Goal: Information Seeking & Learning: Learn about a topic

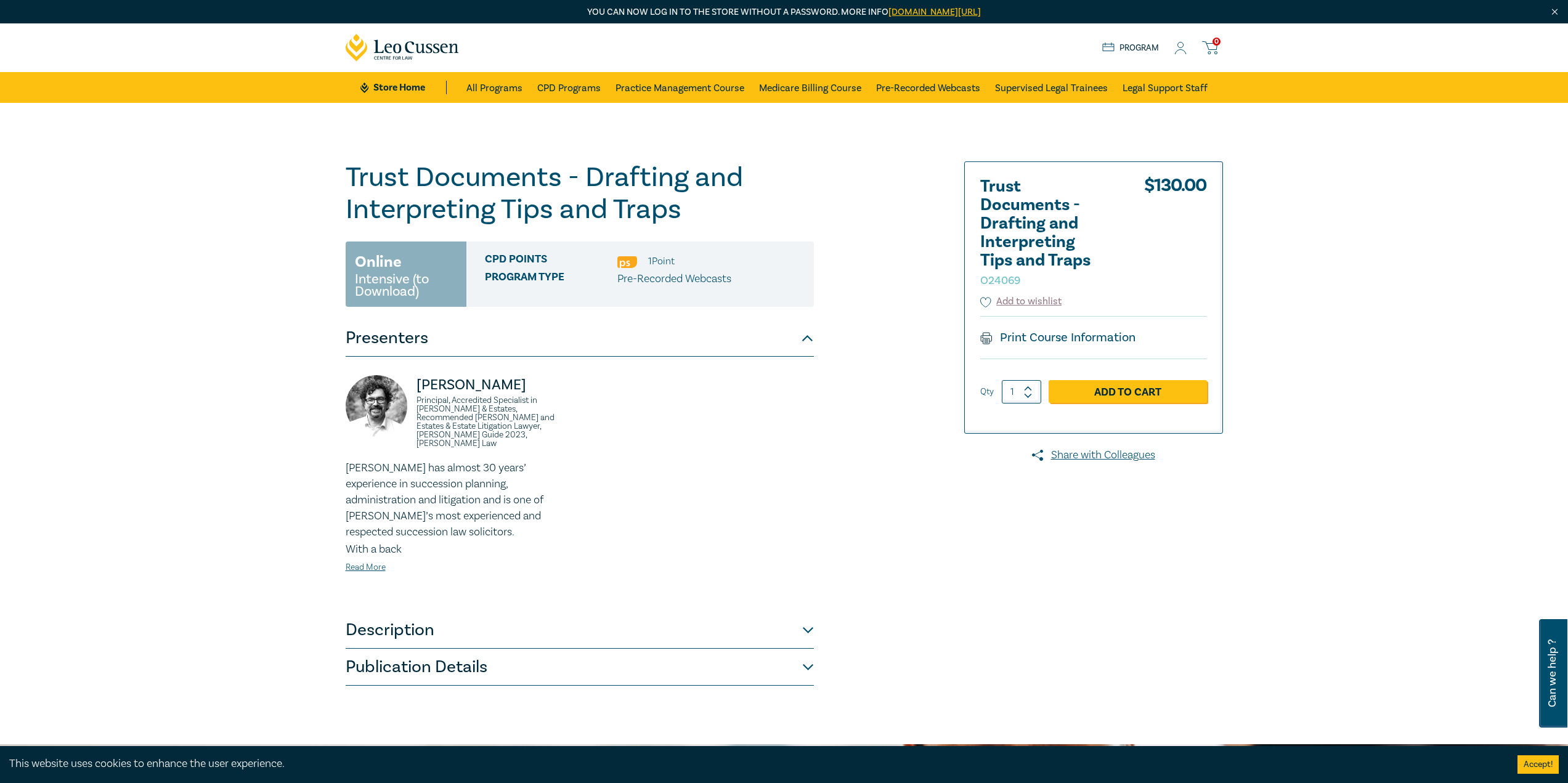
click at [422, 40] on icon at bounding box center [402, 48] width 114 height 27
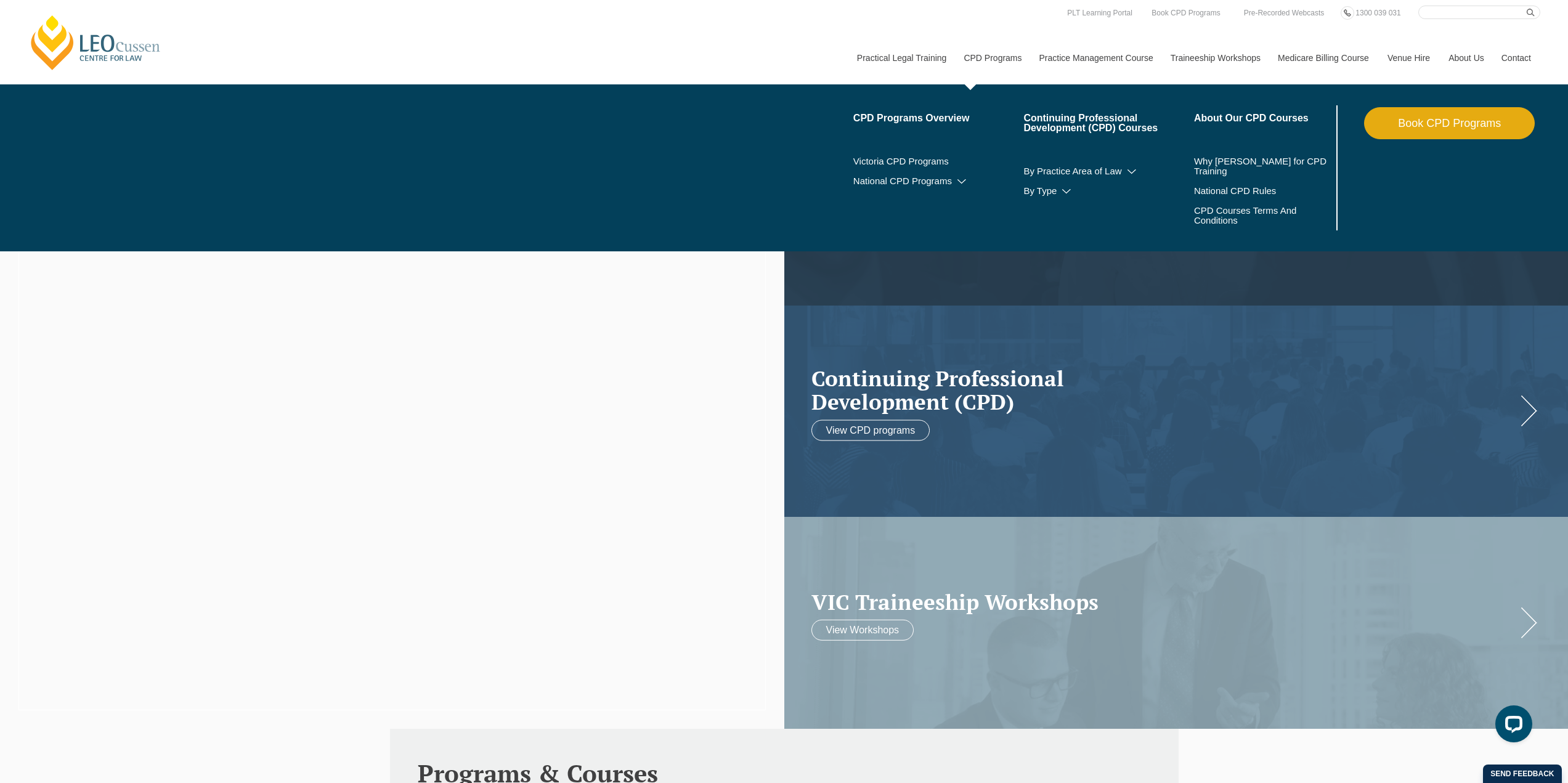
click at [991, 60] on link "CPD Programs" at bounding box center [992, 58] width 75 height 53
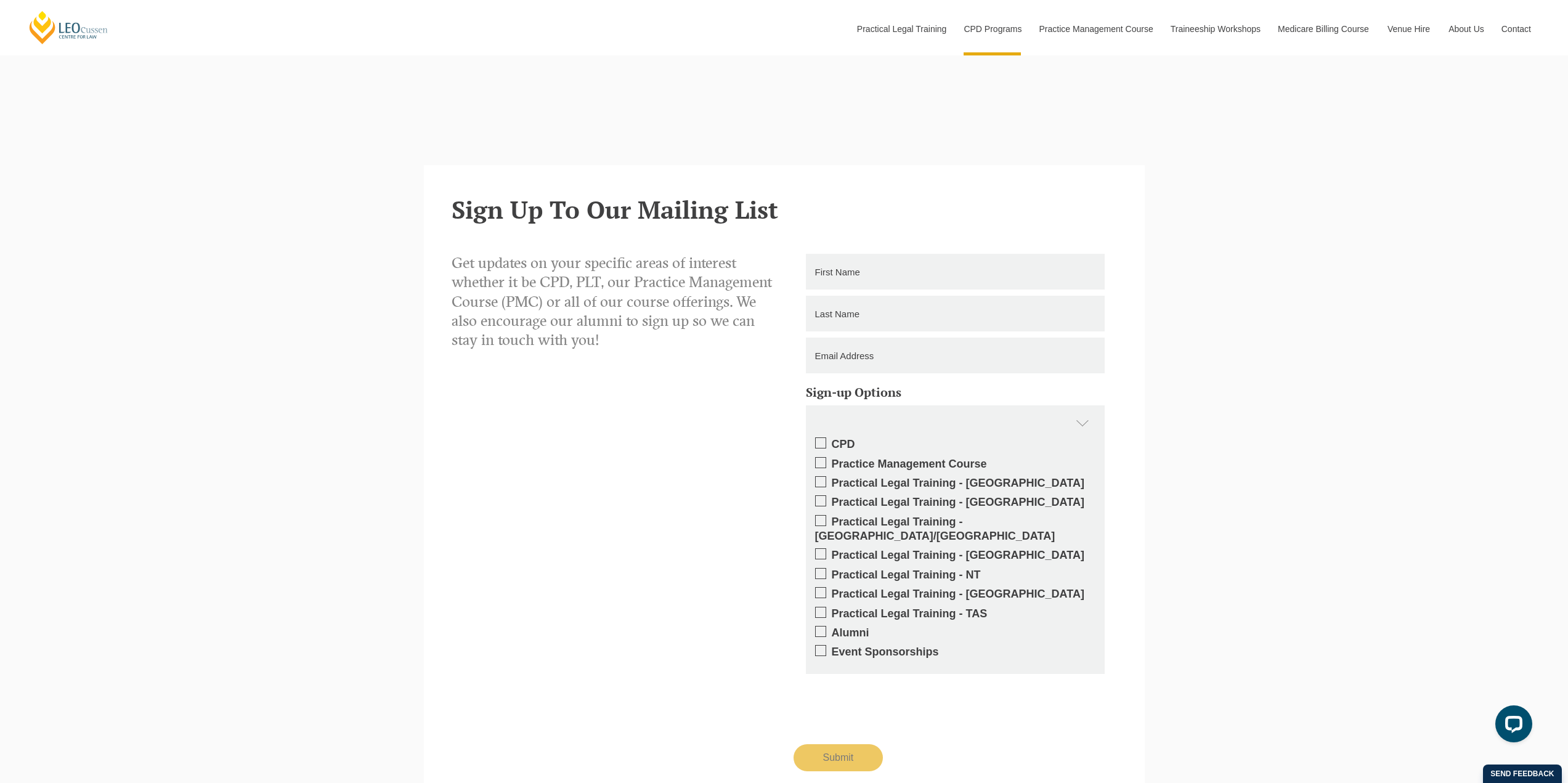
scroll to position [2947, 0]
